Goal: Task Accomplishment & Management: Manage account settings

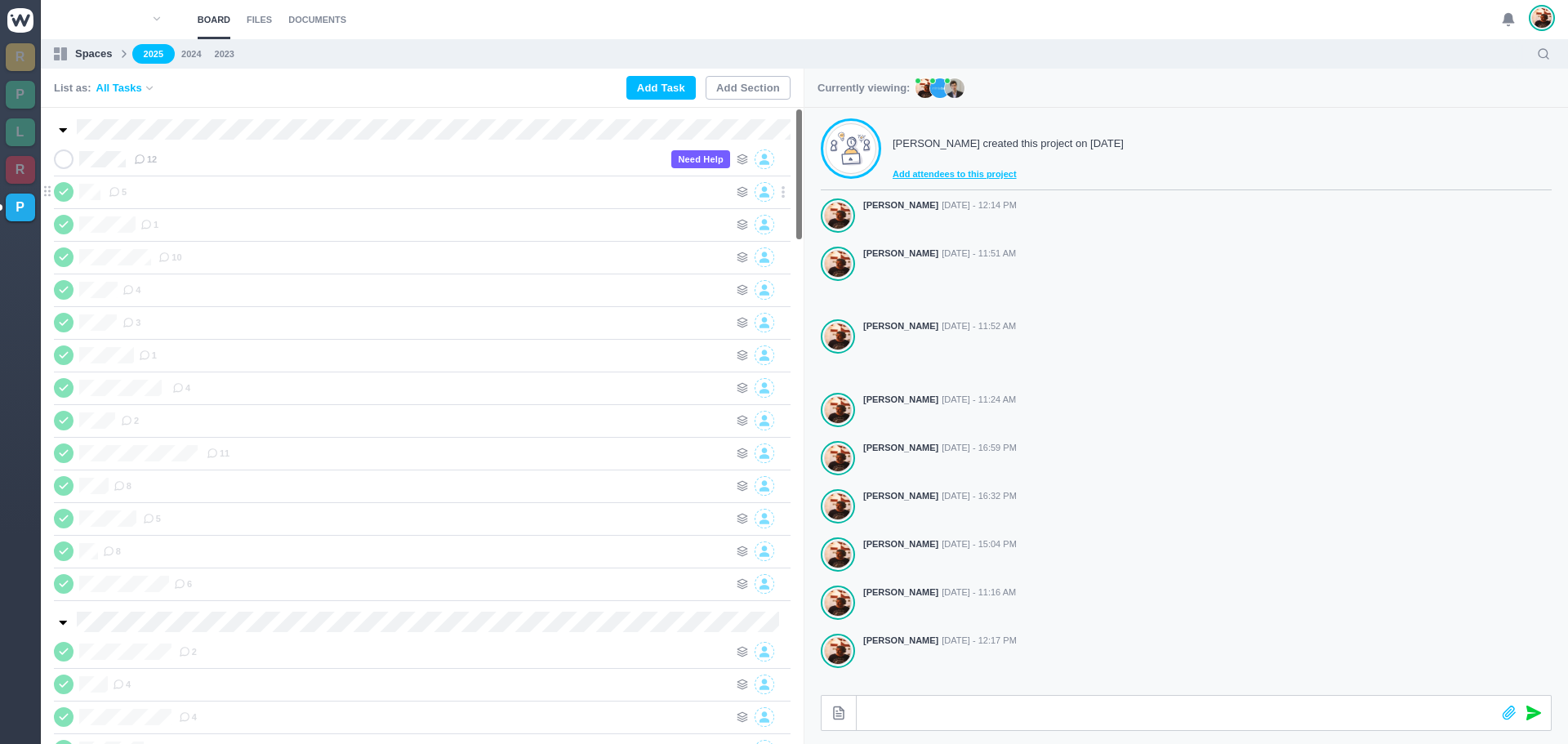
scroll to position [260, 0]
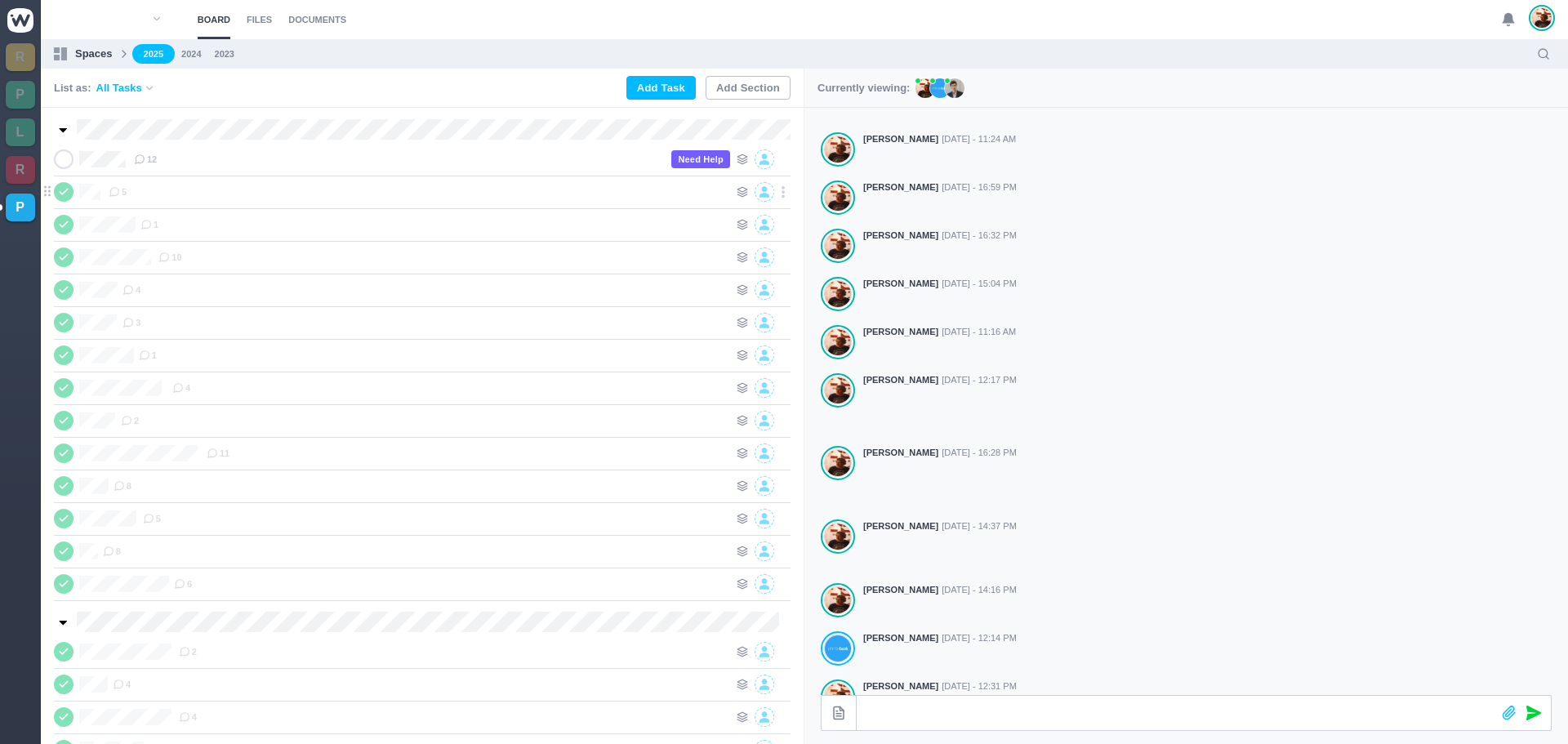
click at [192, 192] on div "5" at bounding box center [418, 192] width 620 height 20
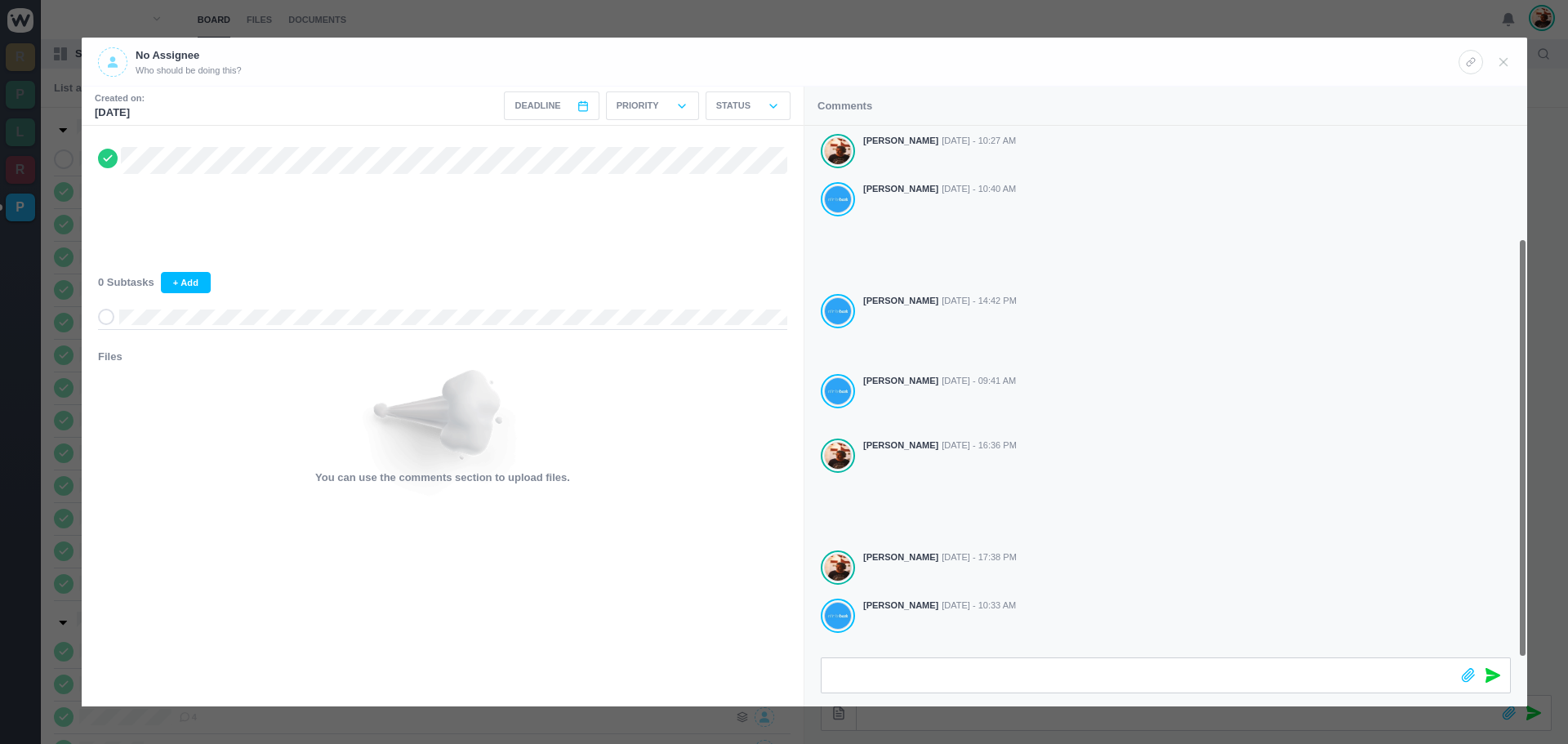
scroll to position [143, 0]
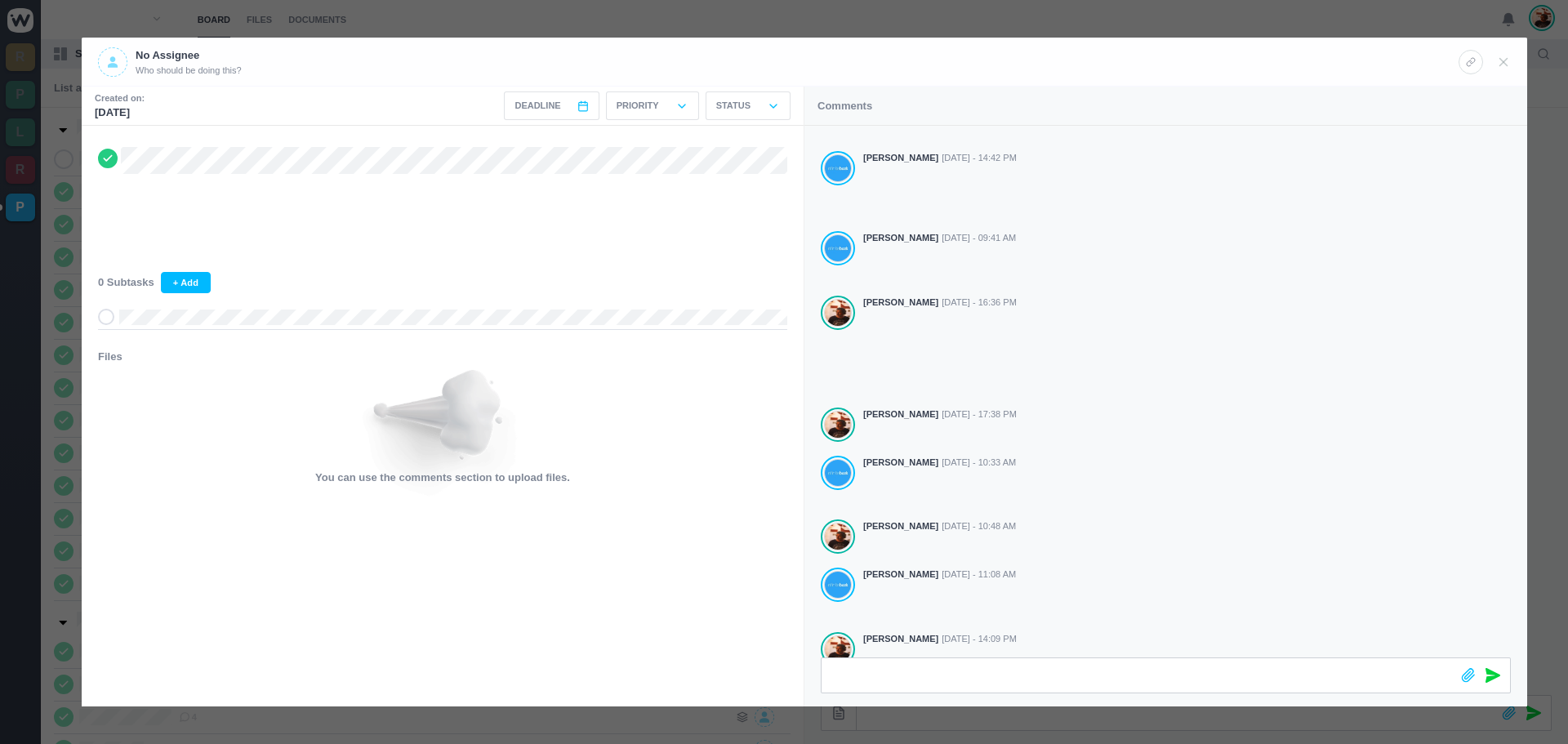
click at [101, 156] on icon at bounding box center [107, 158] width 13 height 12
click at [1499, 61] on icon at bounding box center [1503, 62] width 15 height 15
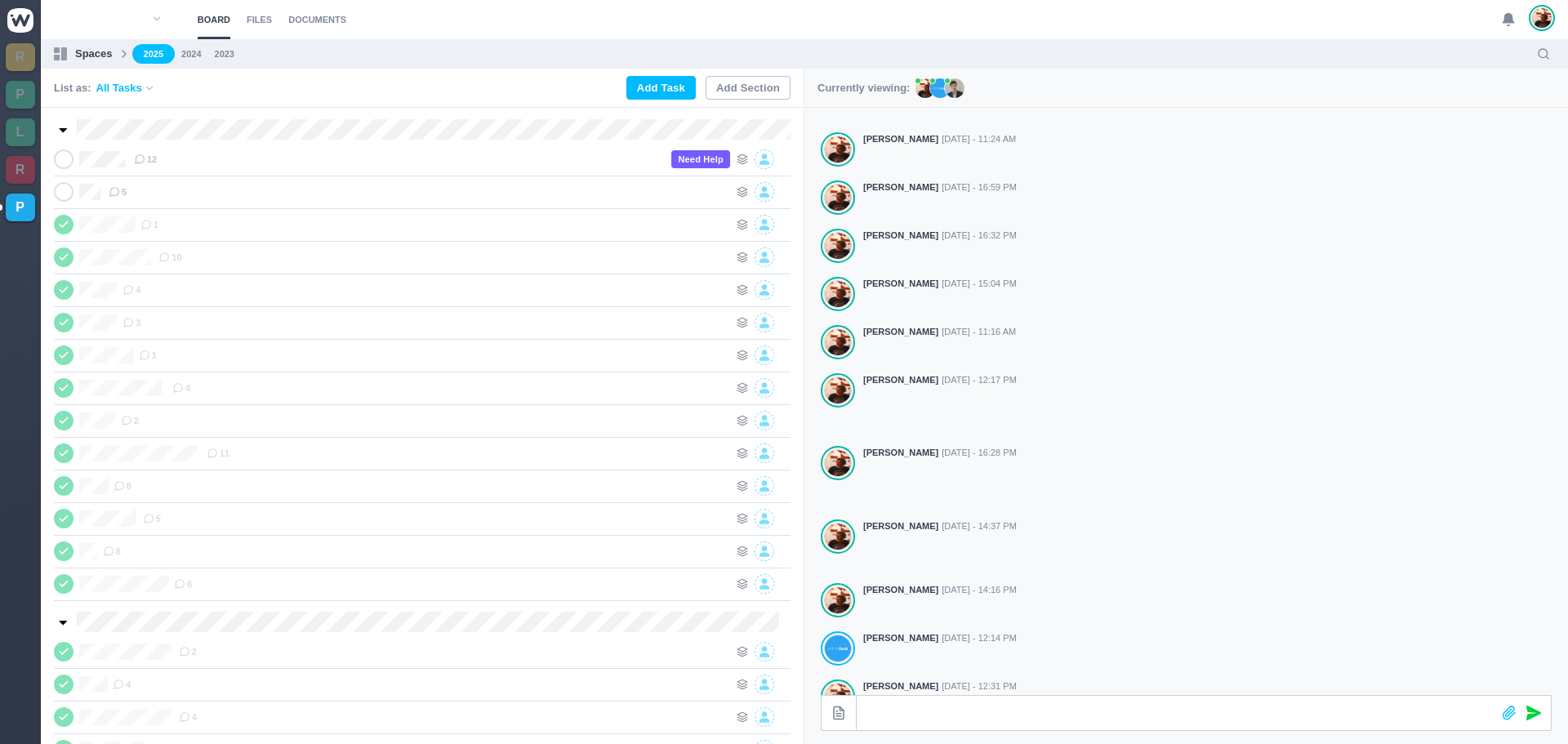
scroll to position [123, 0]
click at [304, 201] on div "EGG 5" at bounding box center [422, 192] width 737 height 33
click at [302, 191] on div "5" at bounding box center [418, 192] width 620 height 20
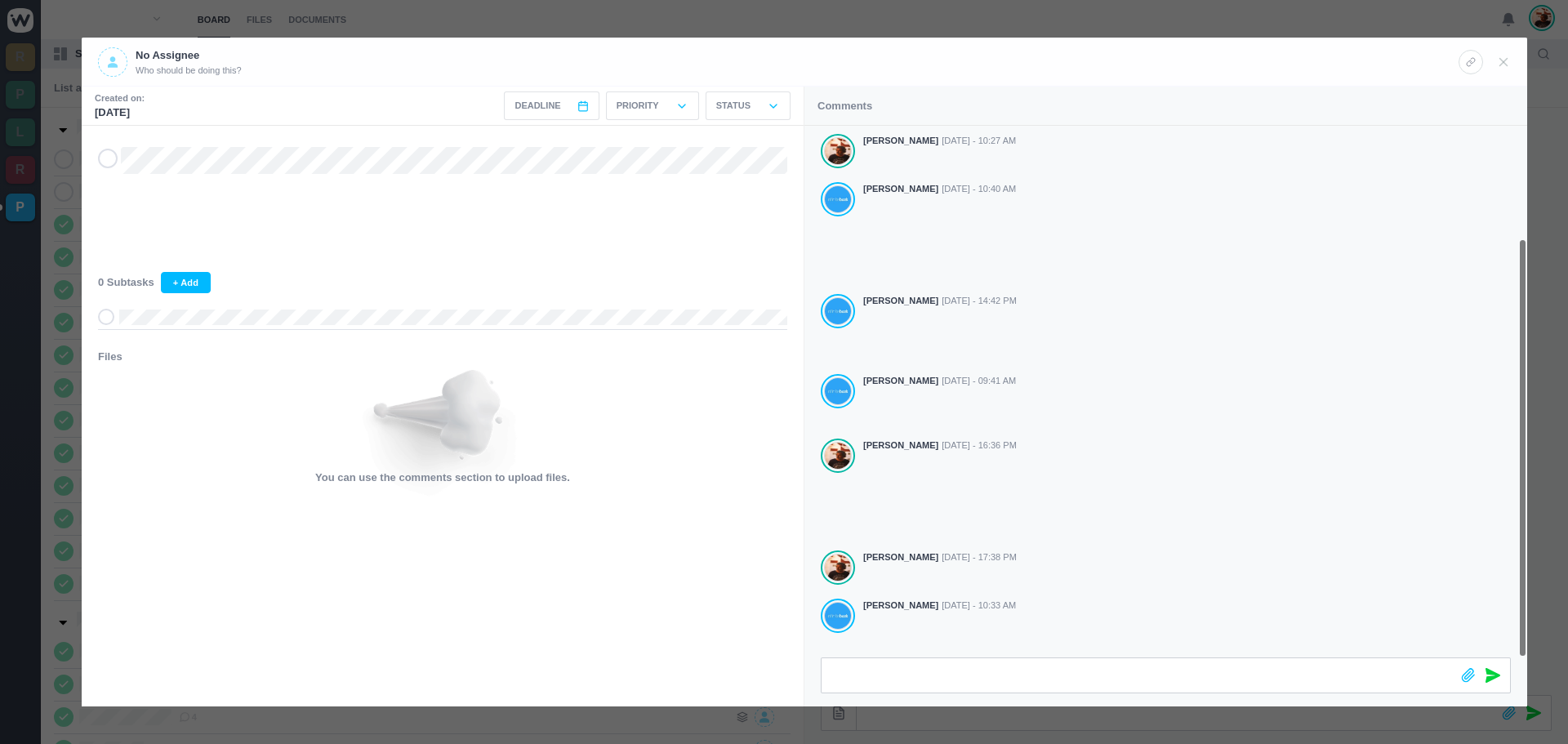
scroll to position [143, 0]
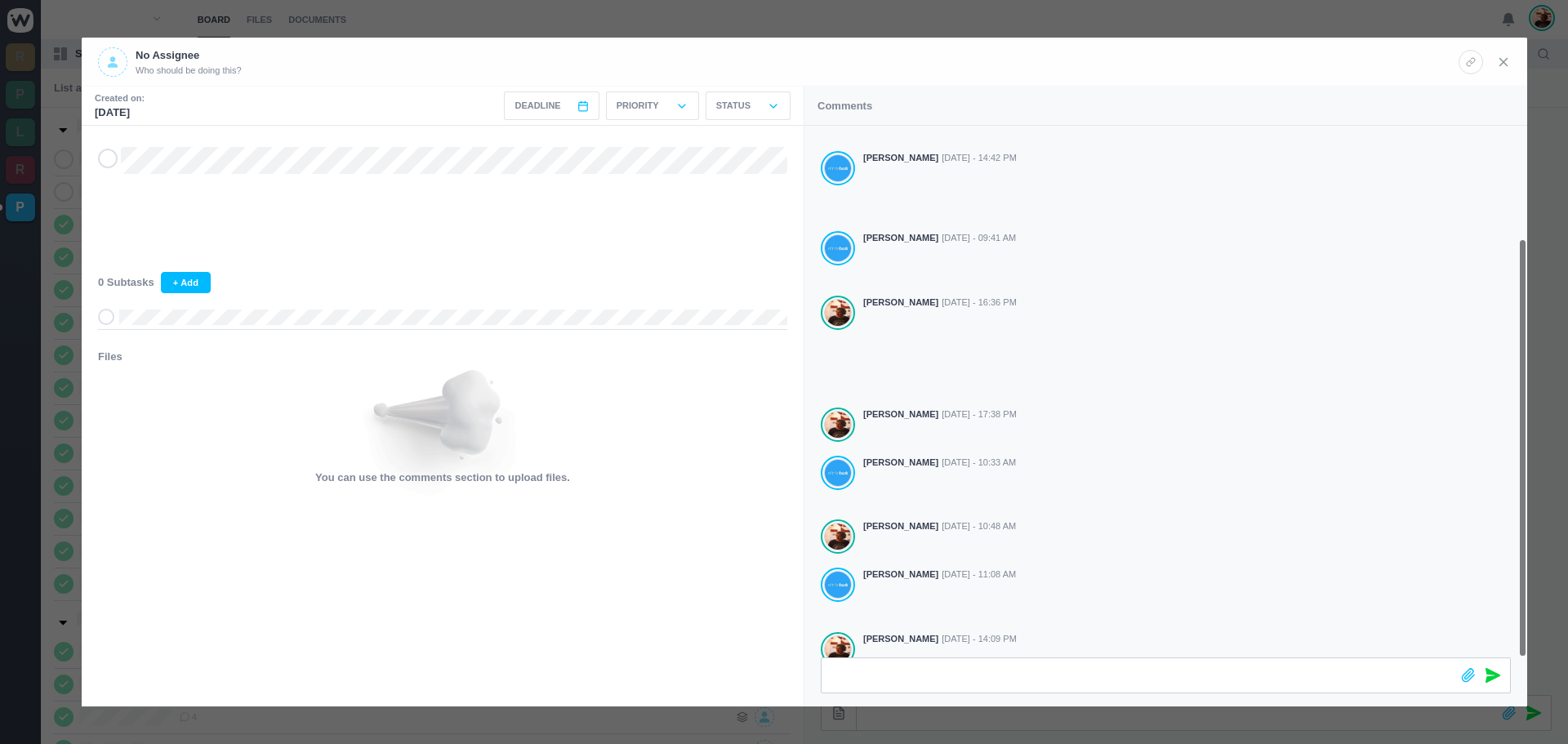
click at [1509, 60] on icon at bounding box center [1503, 62] width 15 height 15
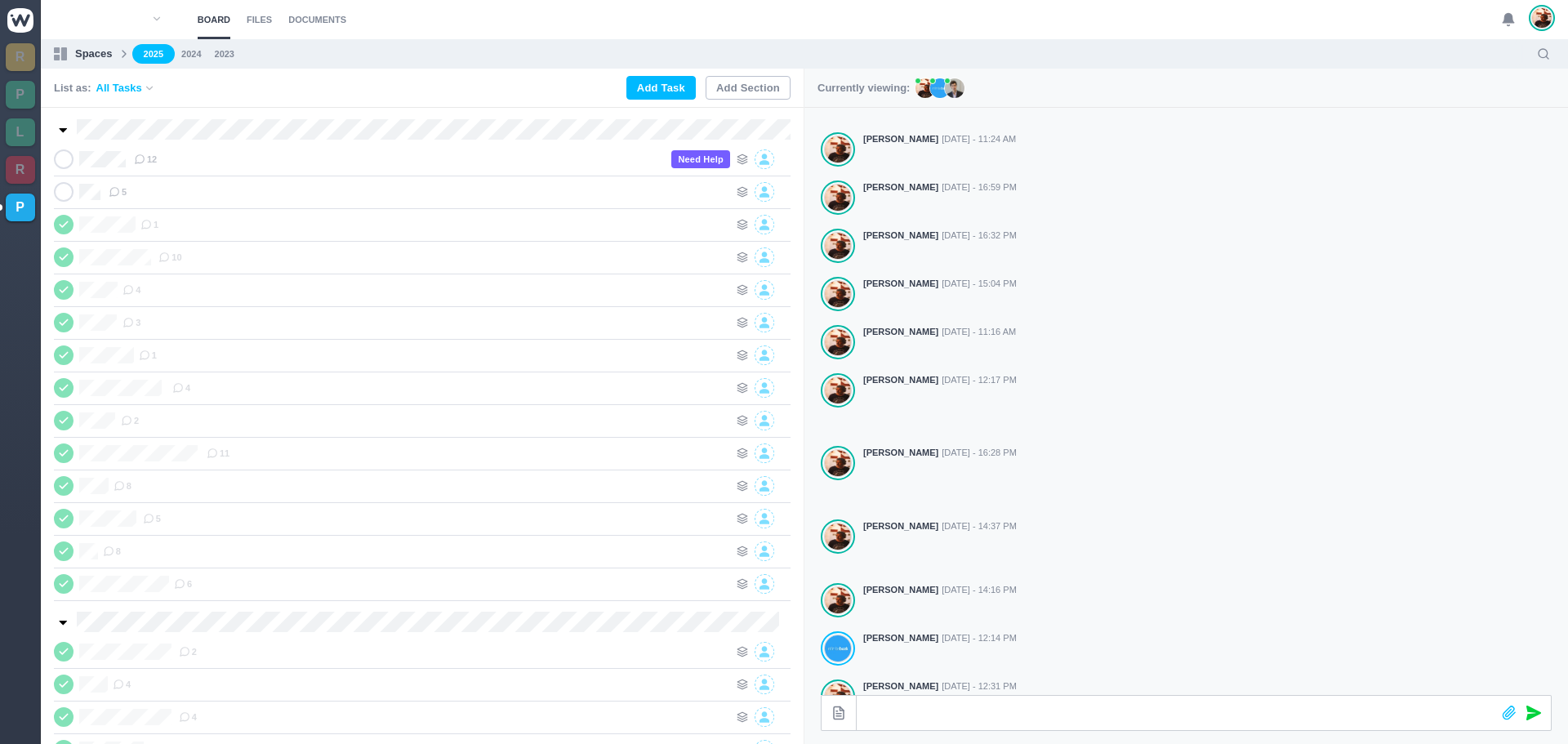
scroll to position [123, 0]
click at [276, 159] on div "5" at bounding box center [418, 159] width 620 height 20
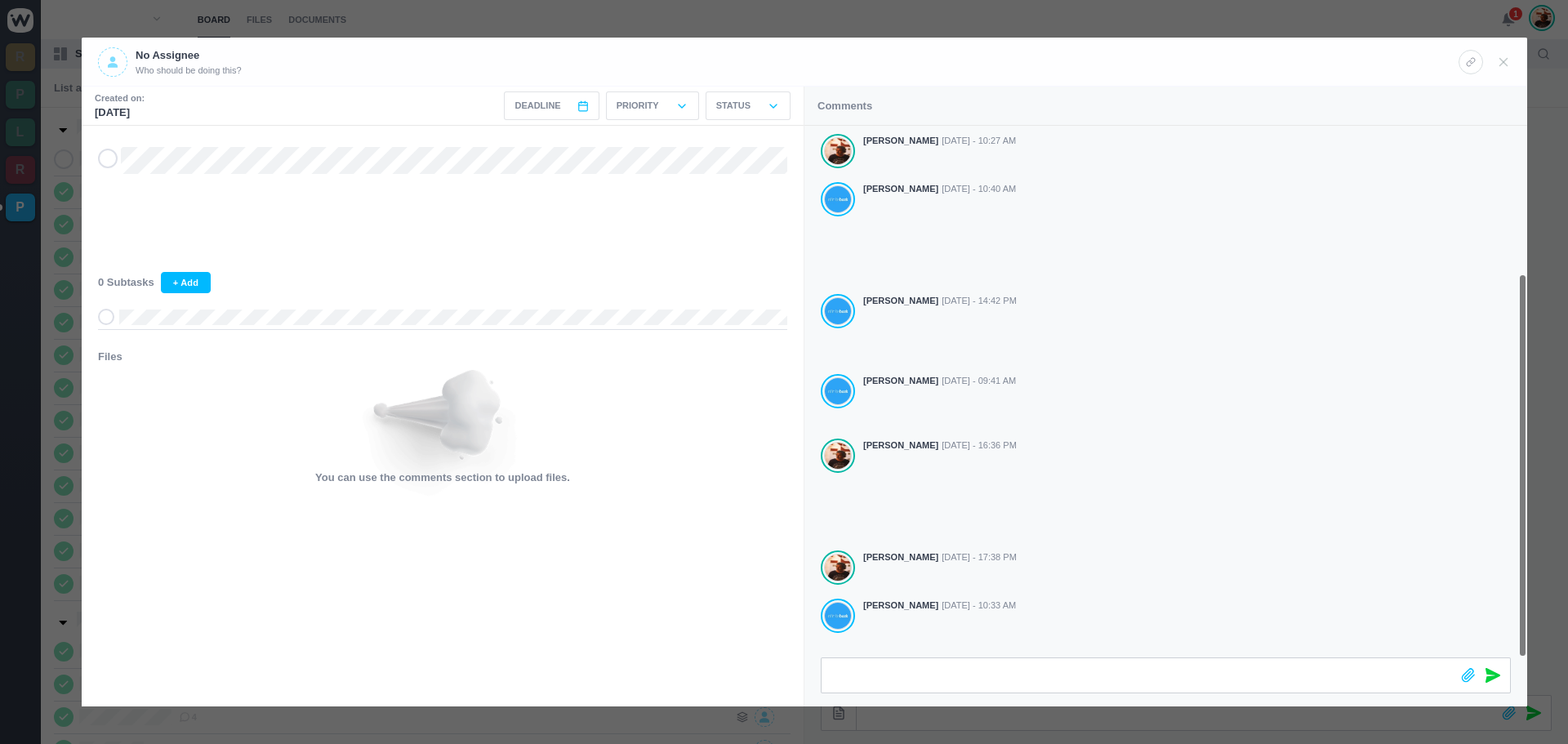
scroll to position [203, 0]
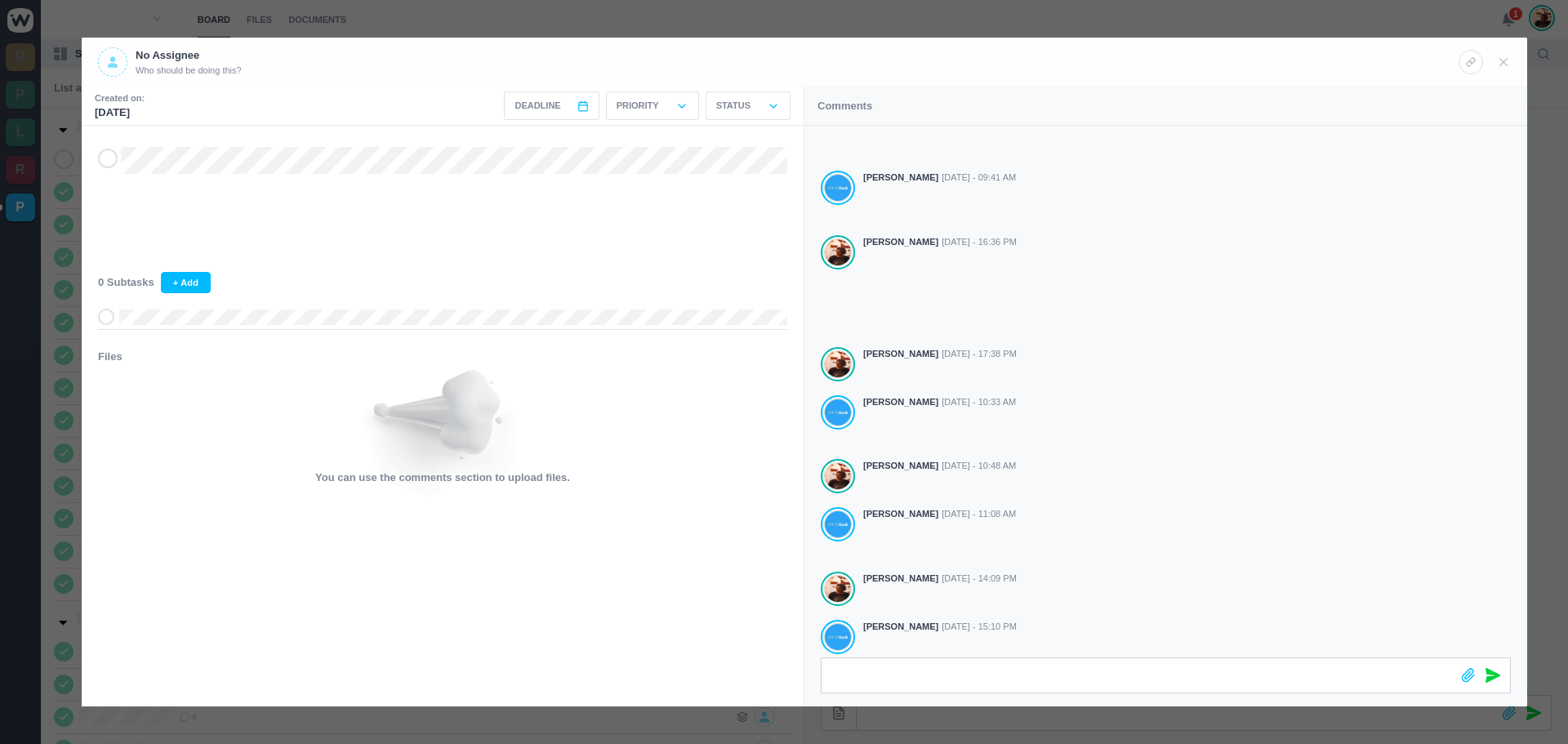
click at [109, 162] on icon at bounding box center [107, 158] width 13 height 12
click at [1506, 65] on use at bounding box center [1503, 62] width 7 height 7
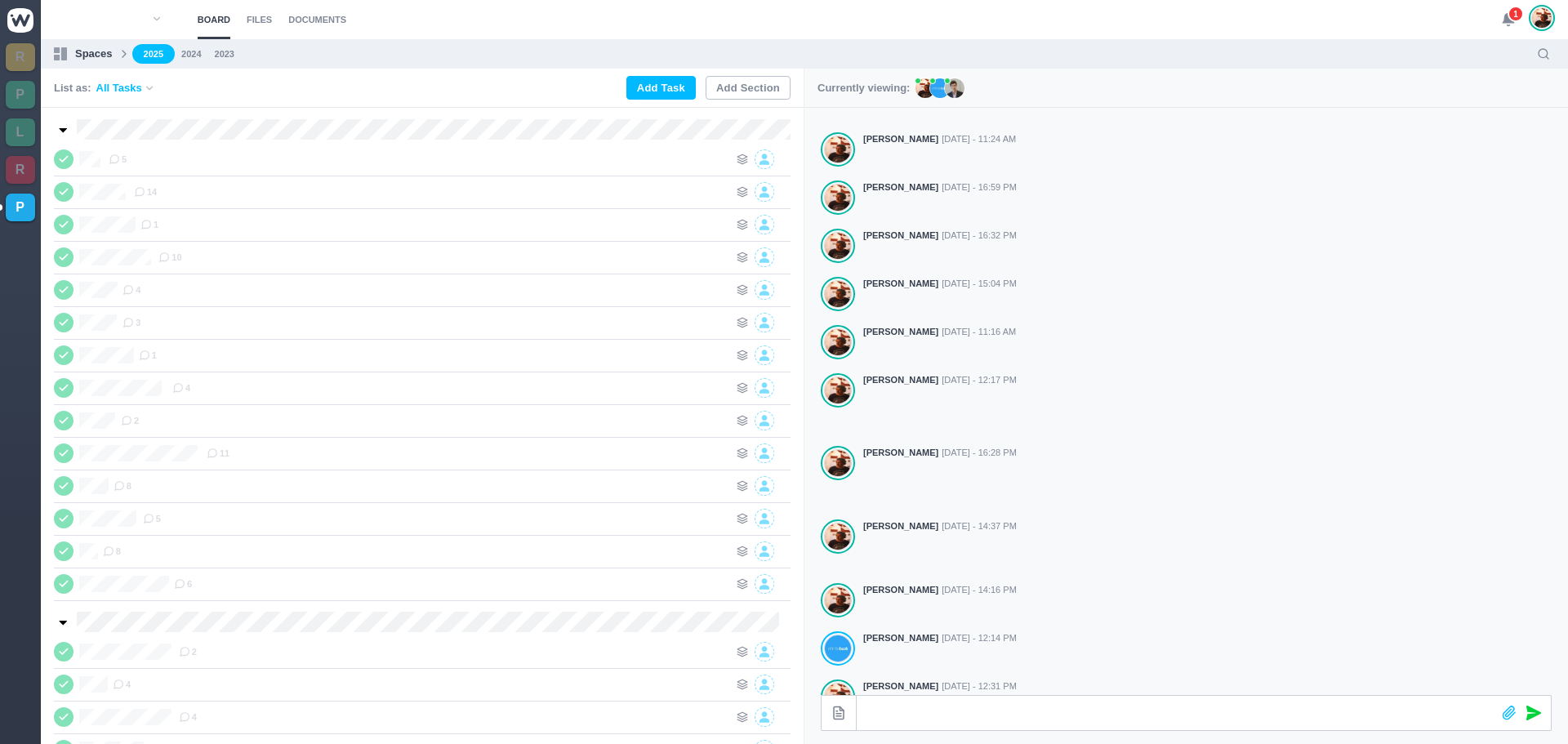
scroll to position [184, 0]
click at [1514, 13] on span "1" at bounding box center [1515, 14] width 16 height 16
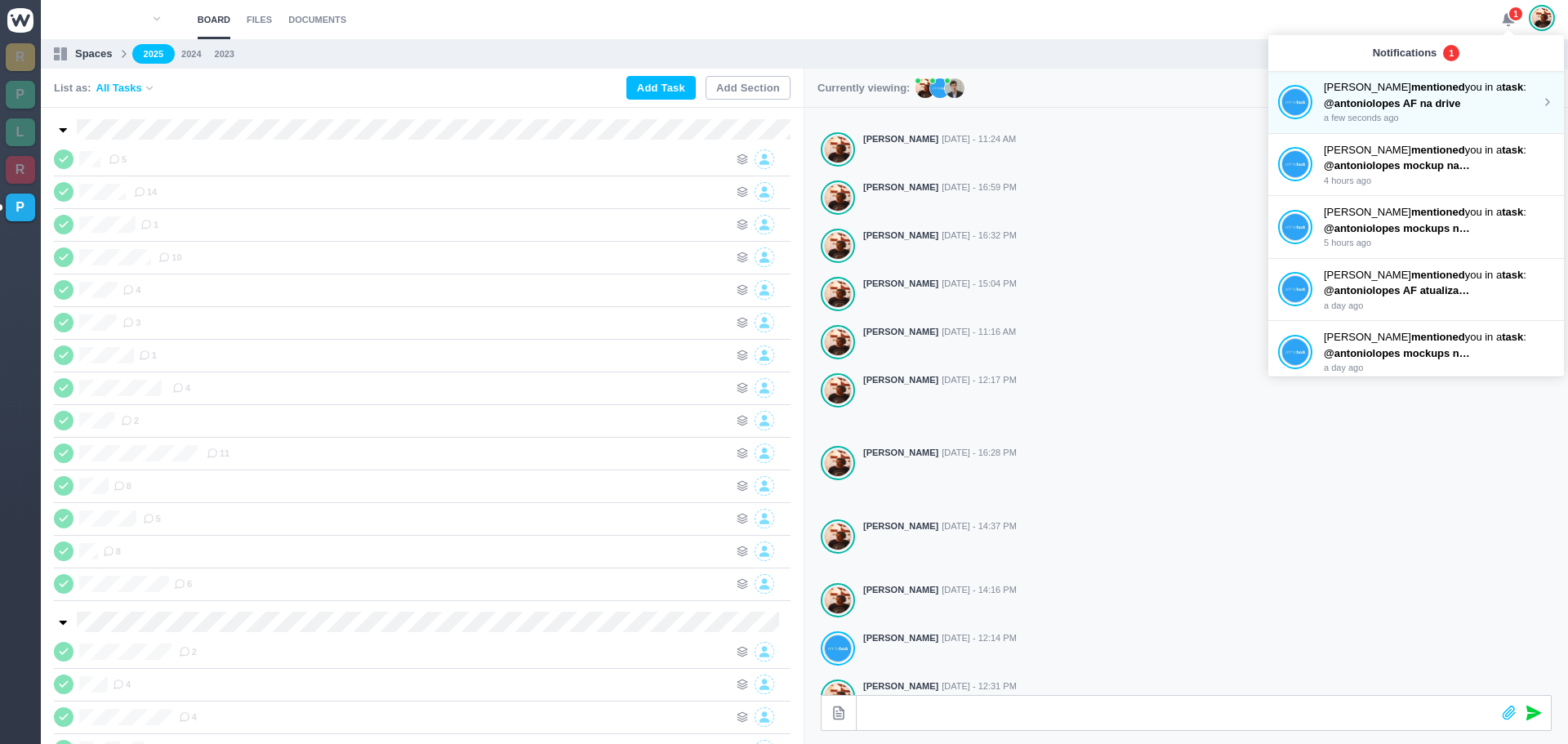
click at [1369, 103] on span "@antoniolopes AF na drive" at bounding box center [1392, 103] width 137 height 12
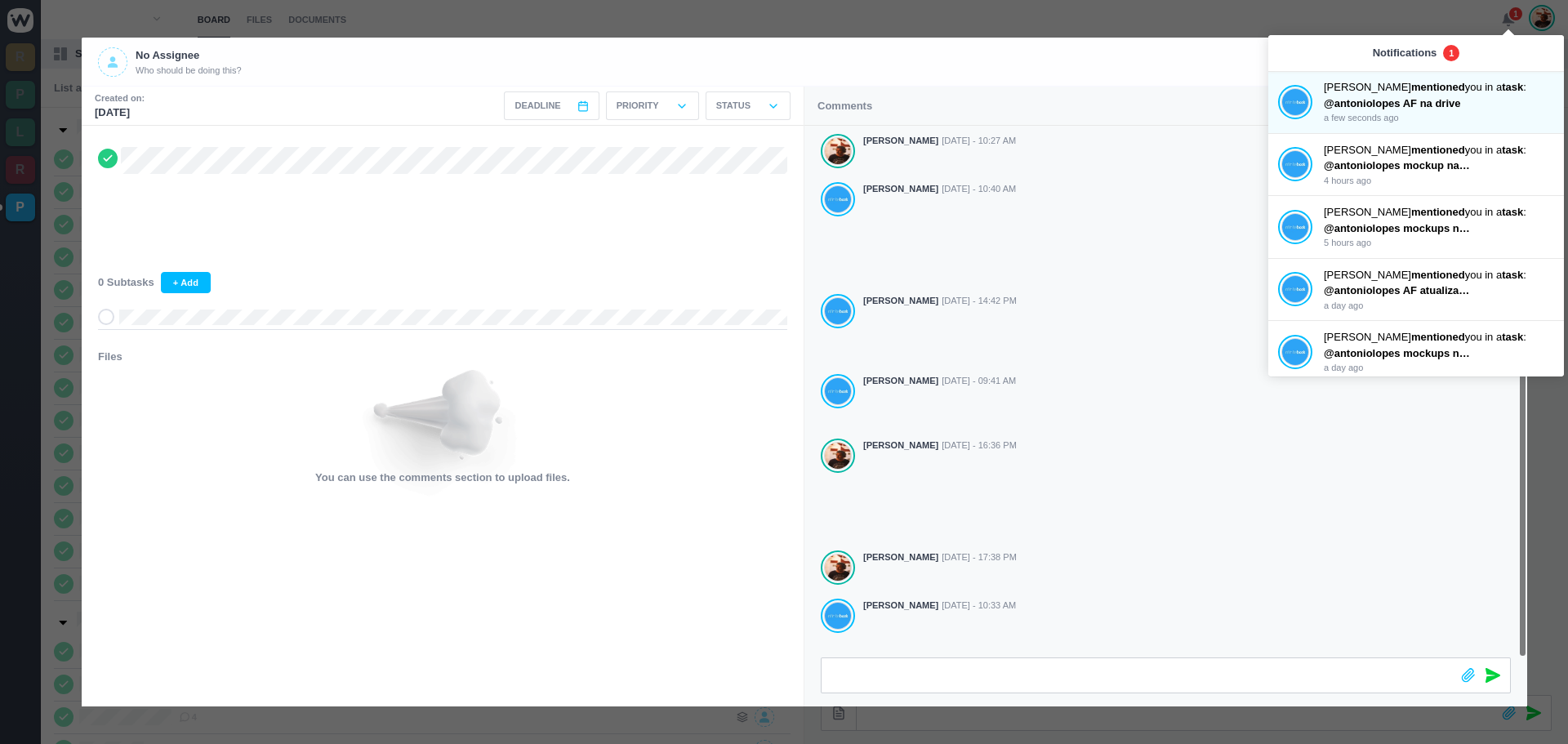
scroll to position [203, 0]
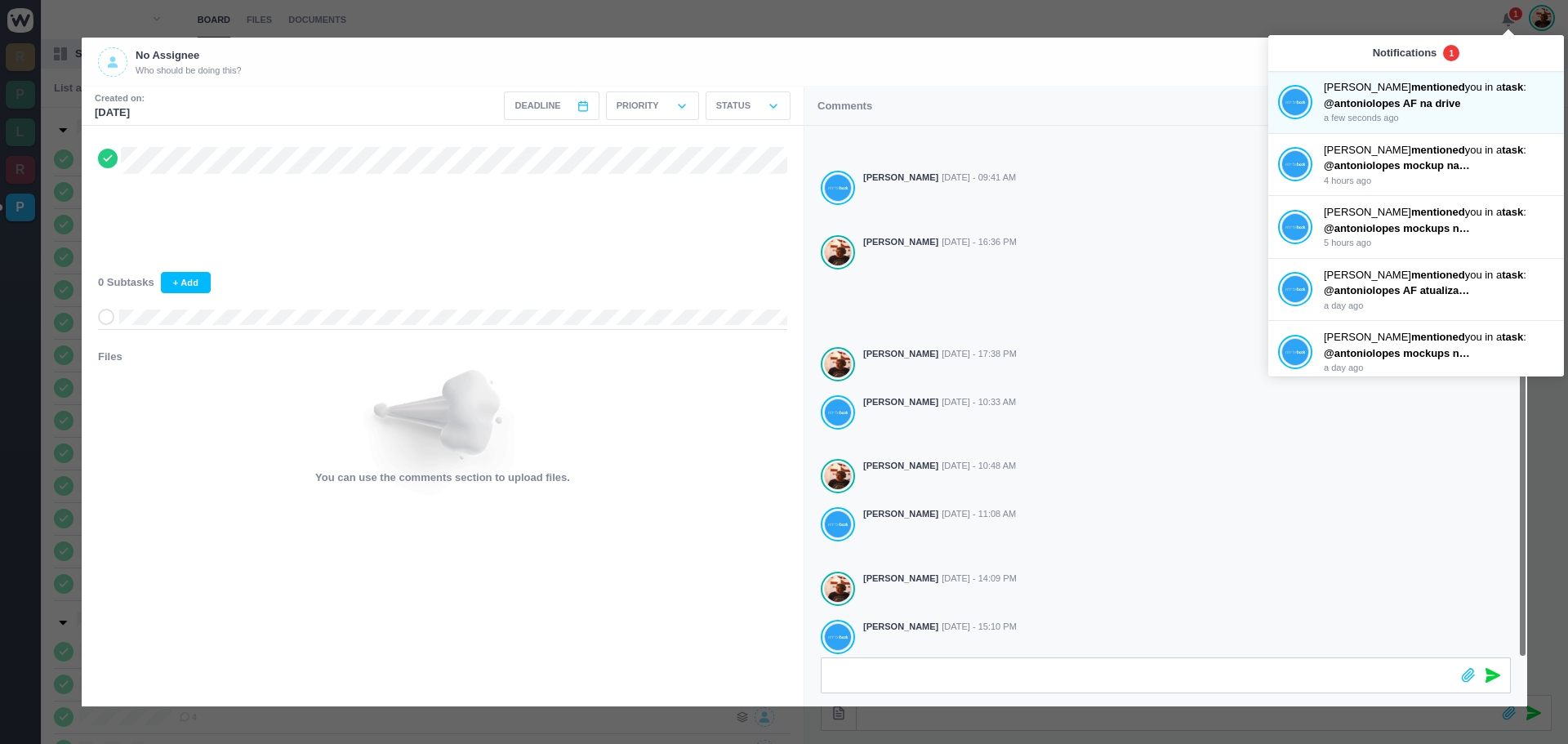
click at [1186, 55] on div "No Assignee Who should be doing this?" at bounding box center [779, 62] width 1360 height 29
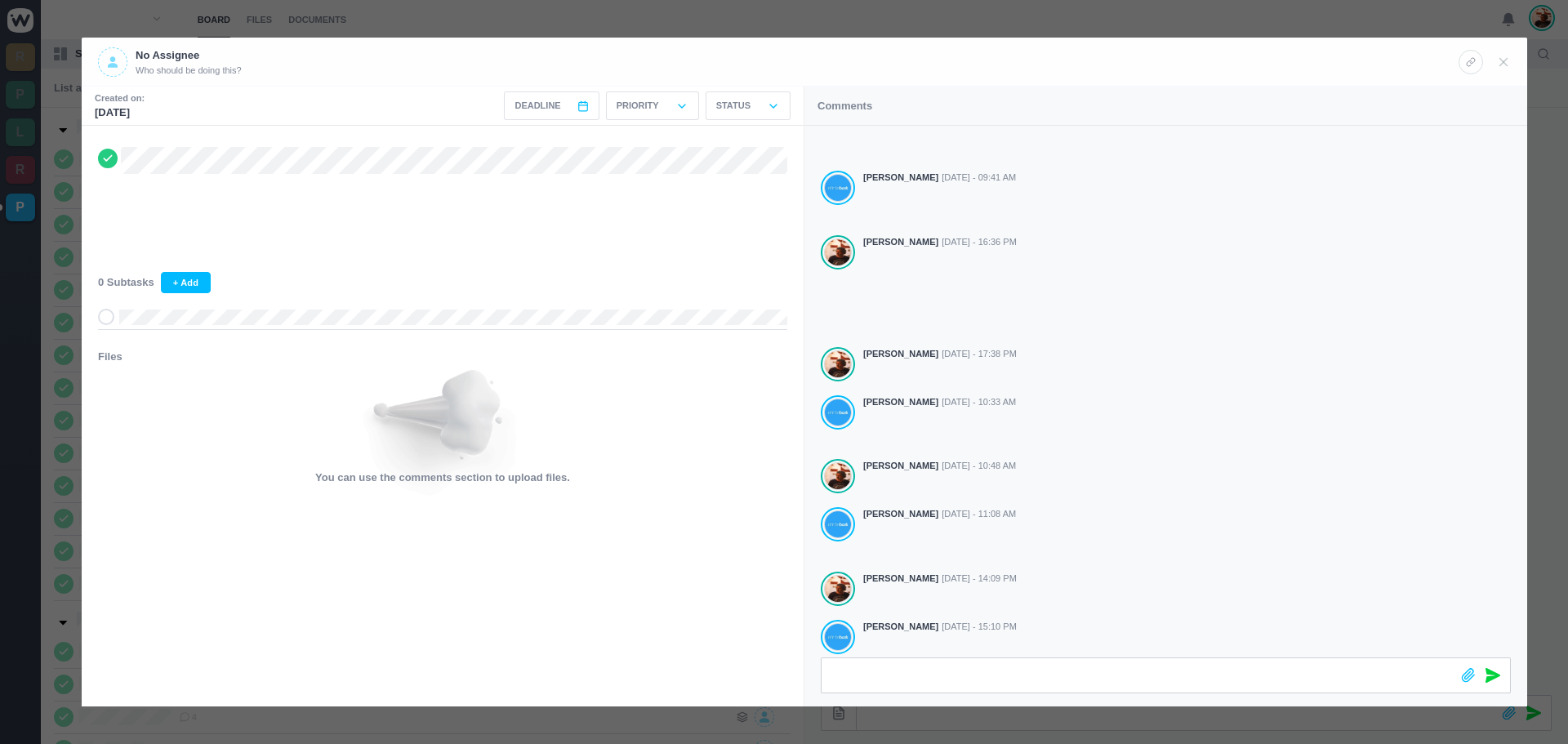
click at [1496, 67] on icon at bounding box center [1503, 62] width 15 height 15
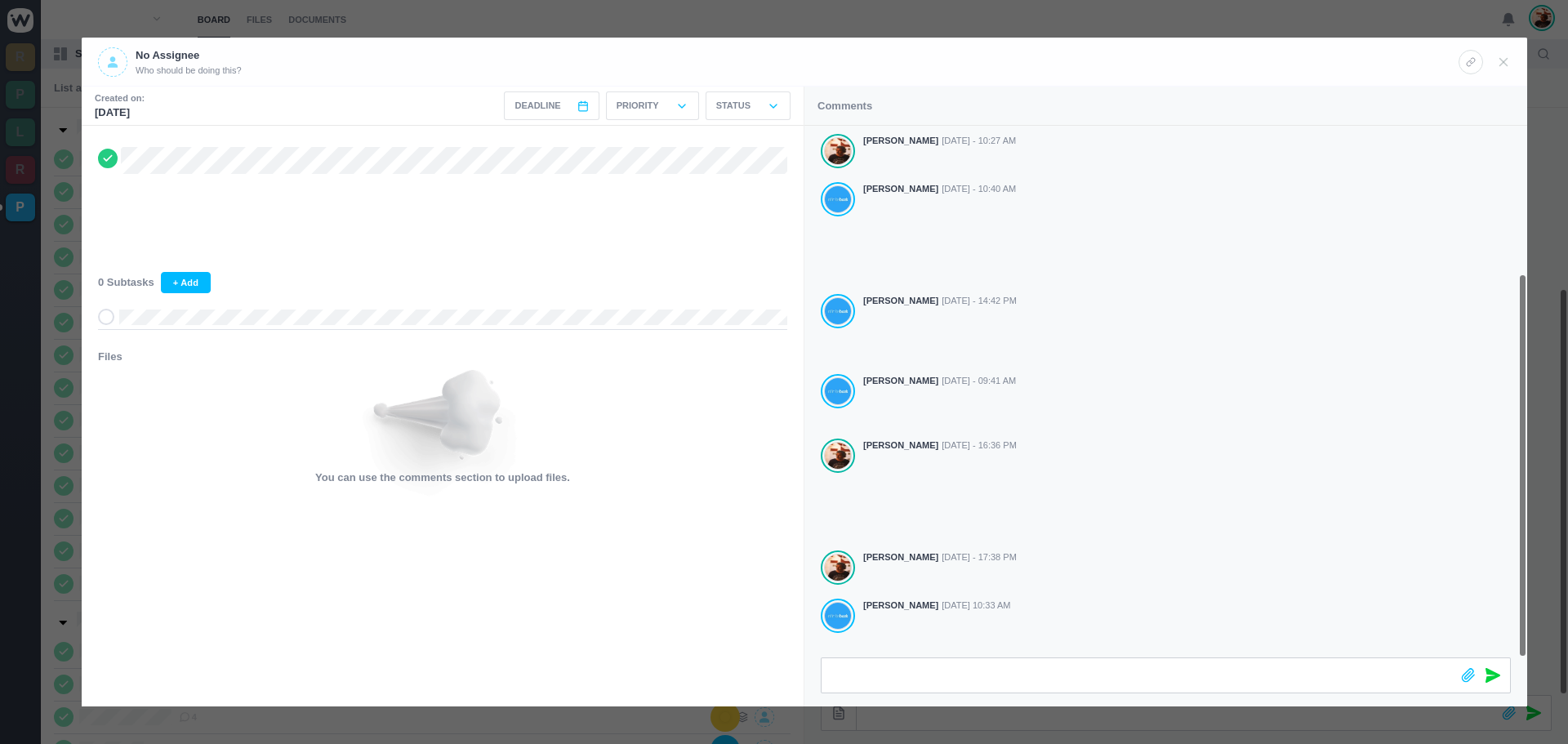
scroll to position [203, 0]
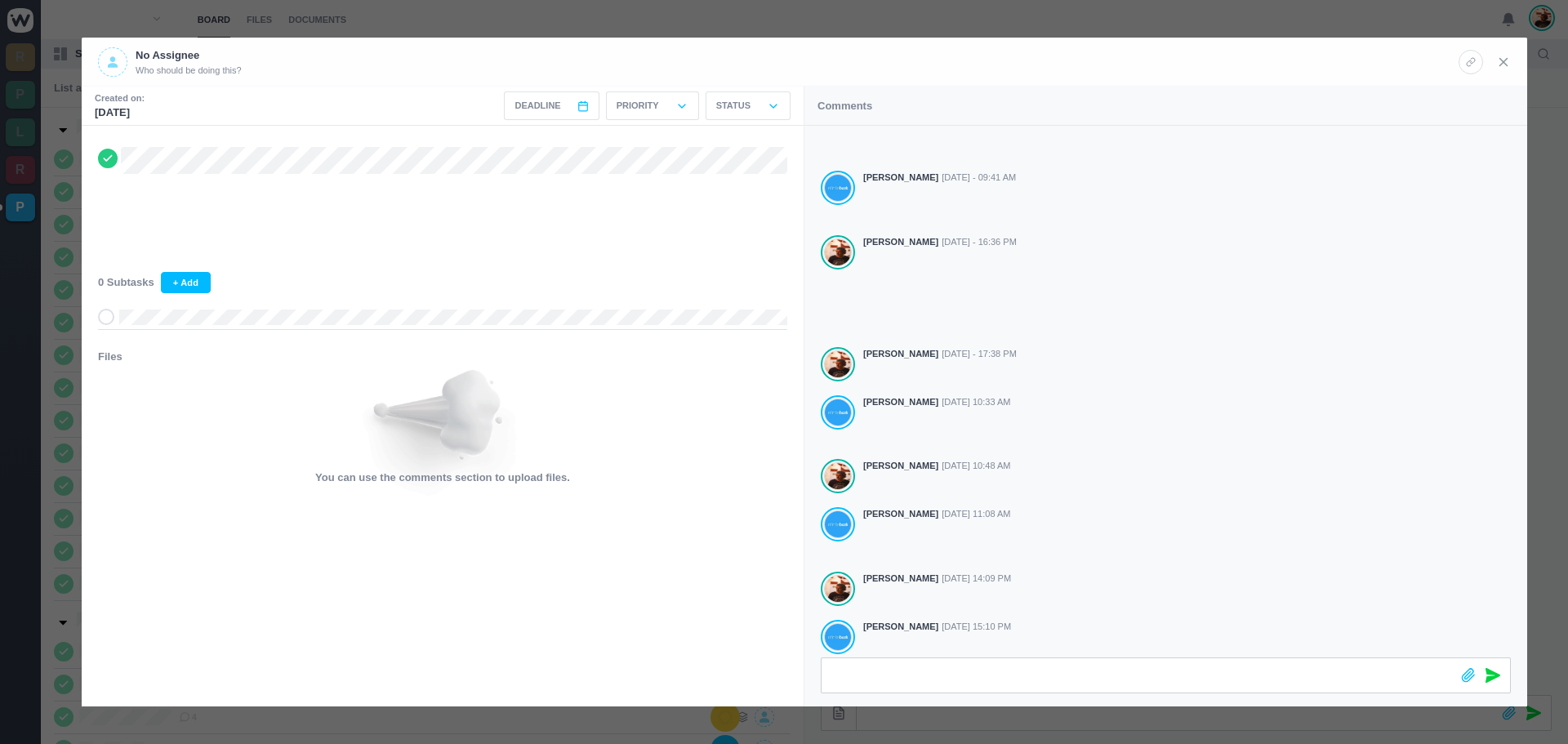
click at [1499, 63] on icon at bounding box center [1503, 62] width 15 height 15
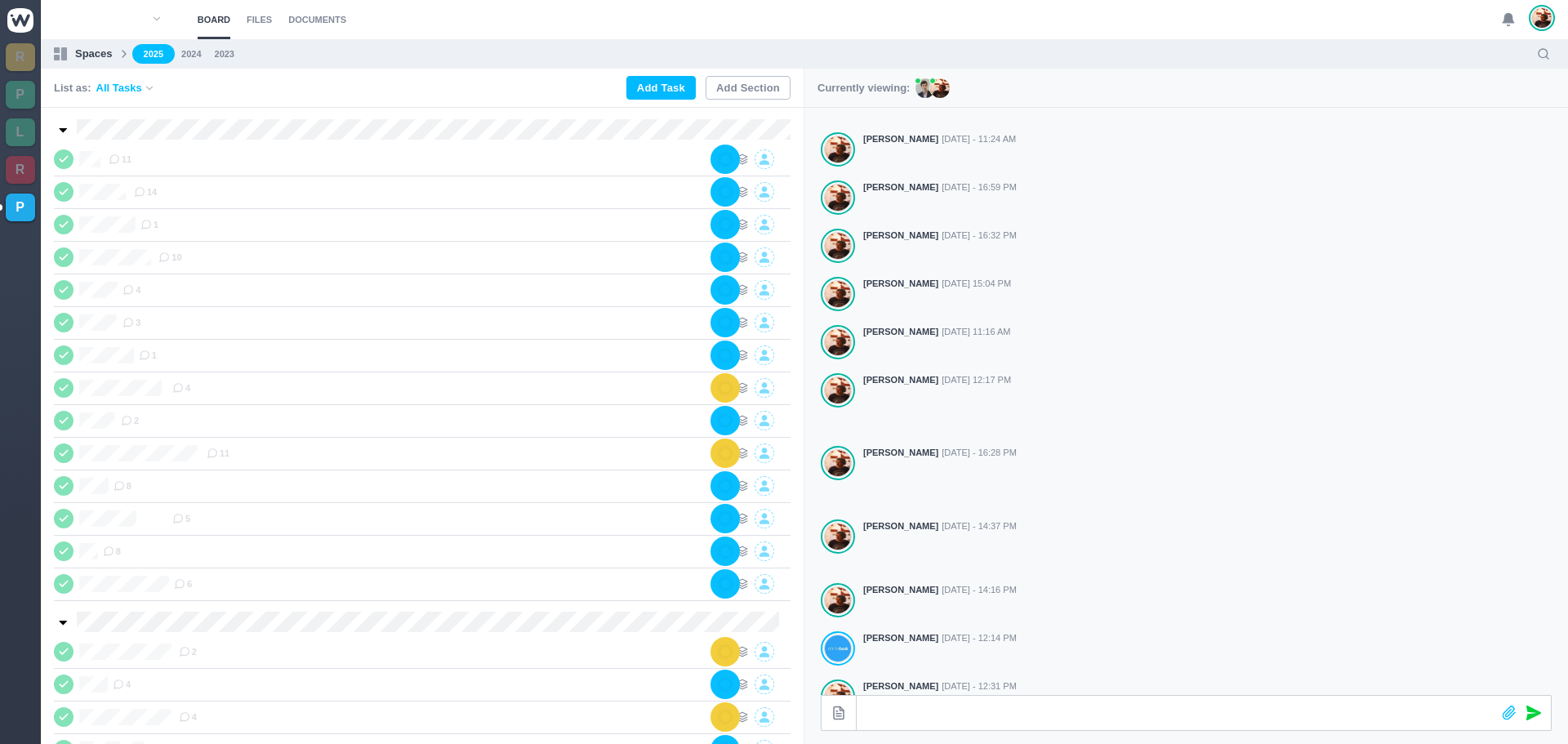
scroll to position [184, 0]
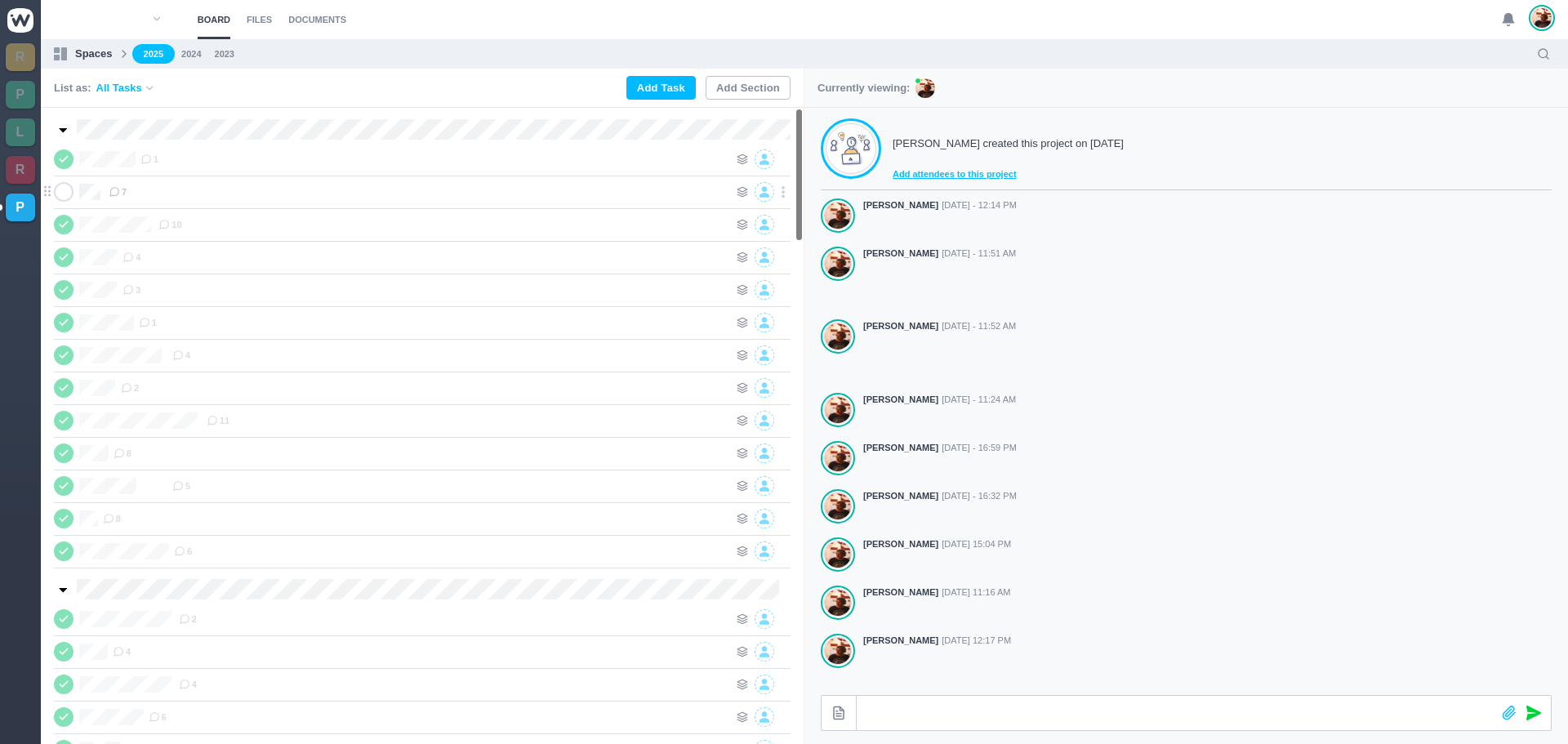
scroll to position [260, 0]
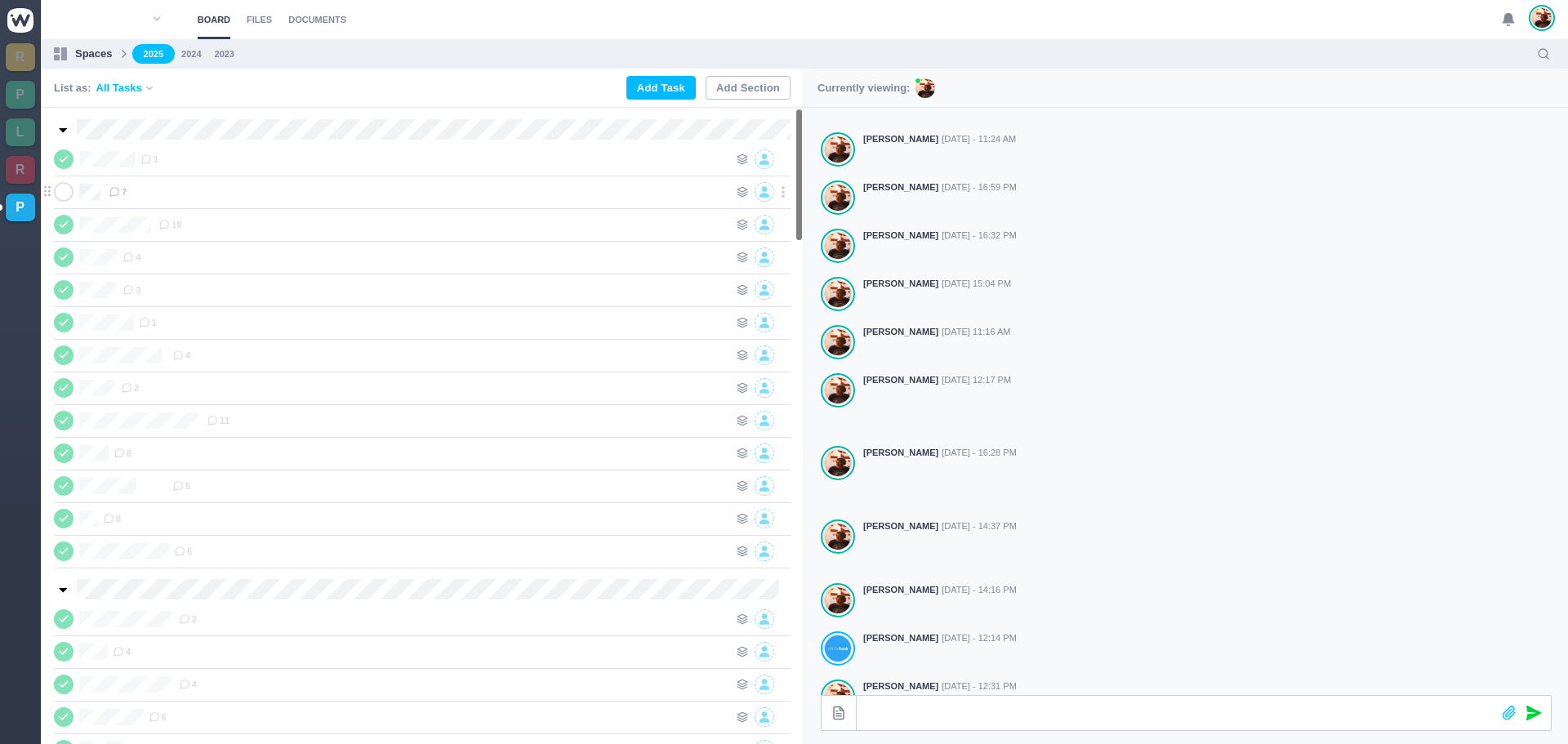
click at [168, 189] on div "7" at bounding box center [418, 192] width 620 height 20
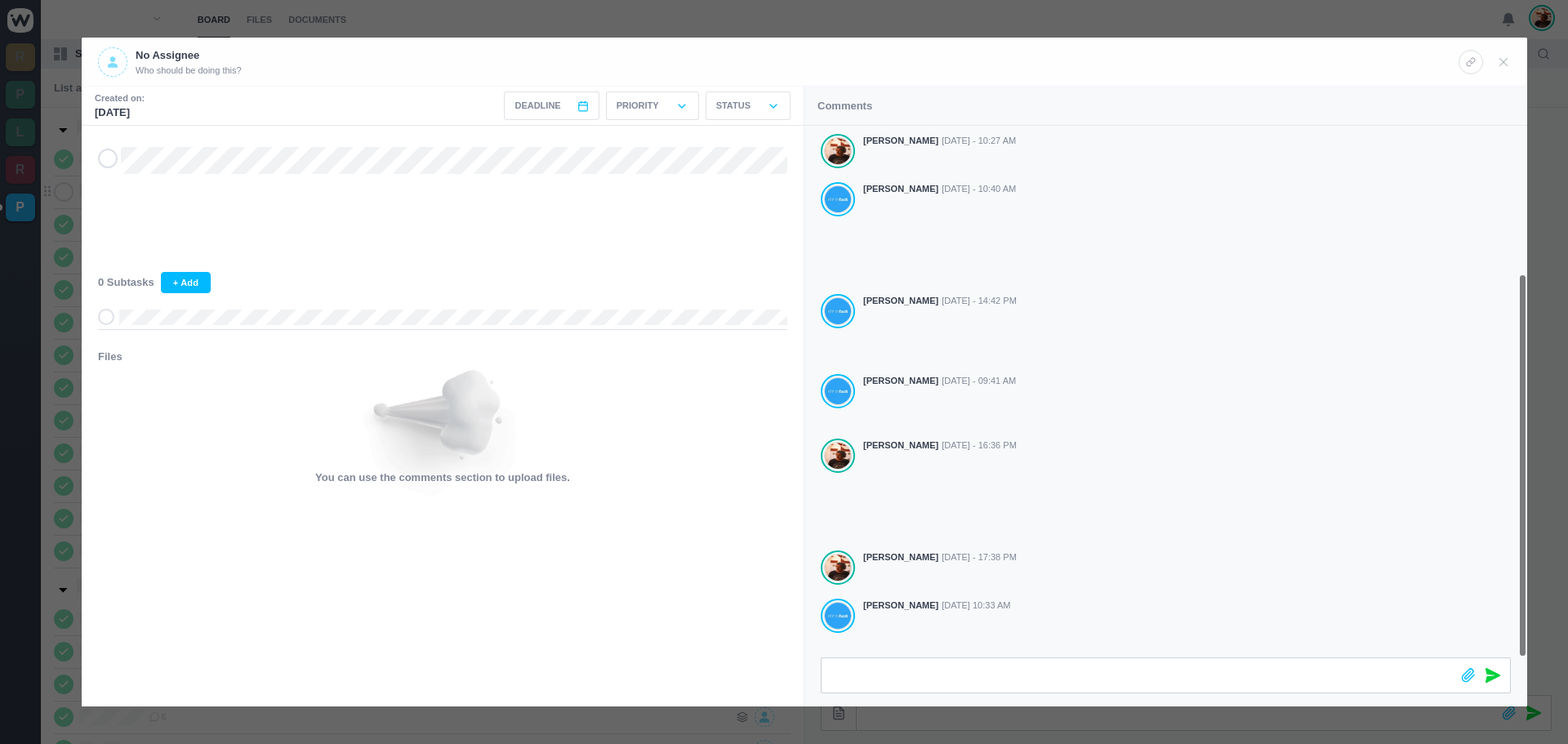
scroll to position [203, 0]
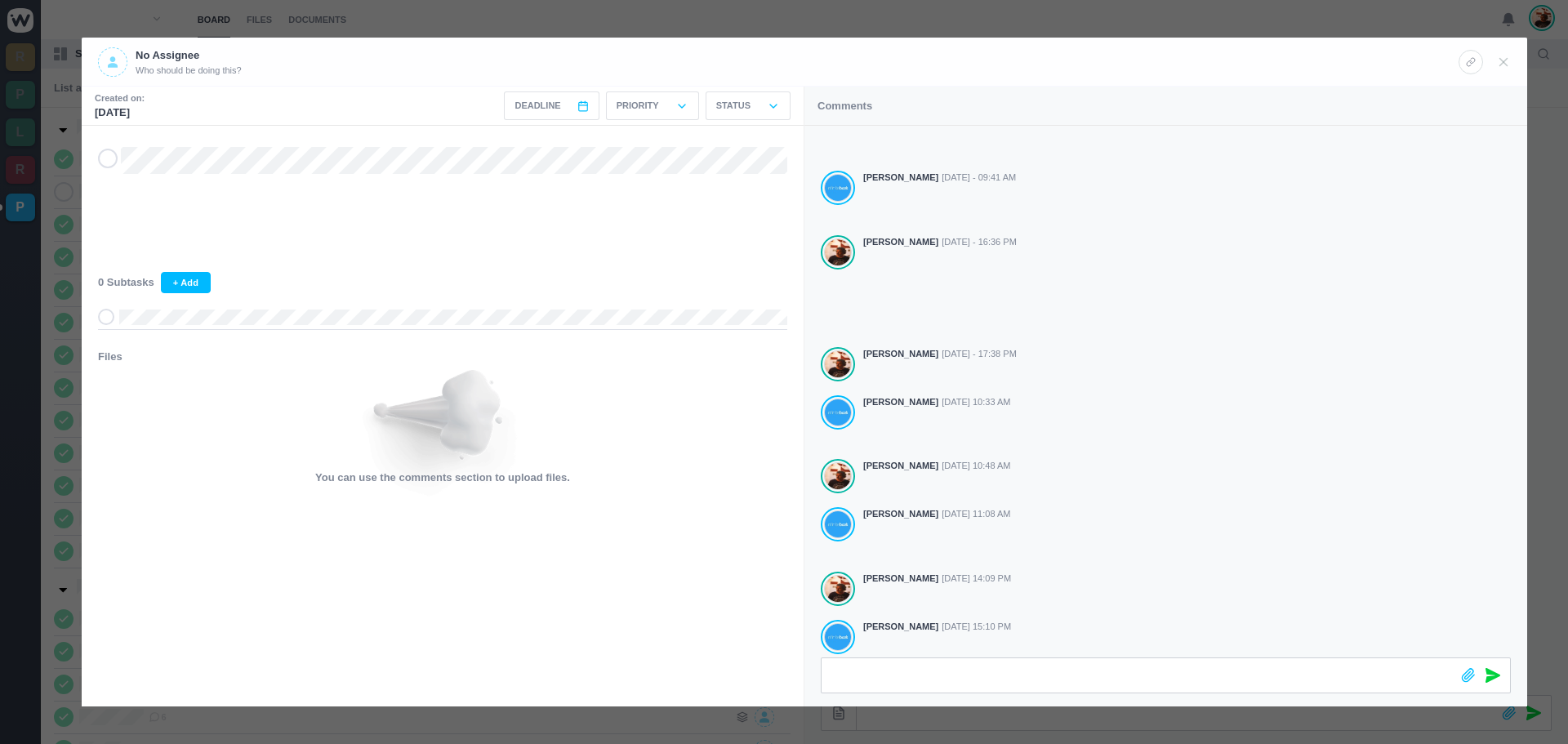
click at [102, 160] on icon at bounding box center [107, 158] width 13 height 12
click at [1507, 64] on icon at bounding box center [1503, 62] width 15 height 15
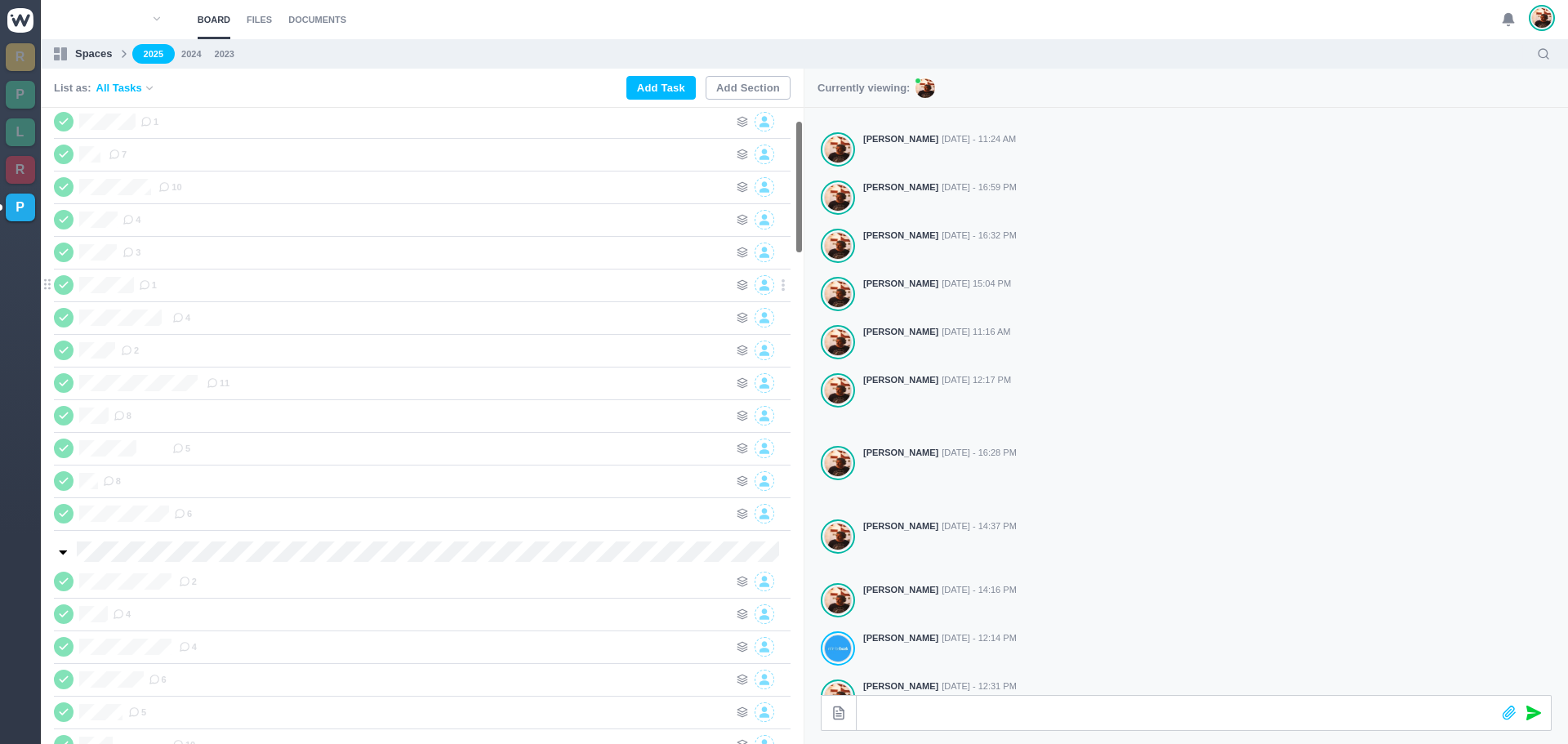
scroll to position [0, 0]
